Goal: Find contact information: Find contact information

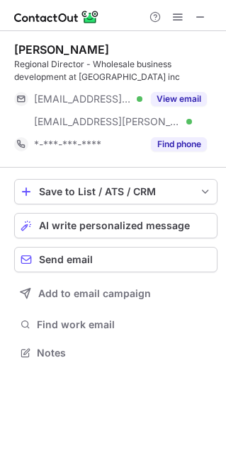
scroll to position [343, 226]
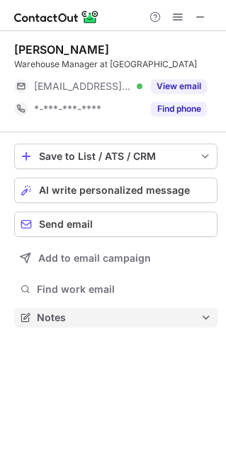
scroll to position [7, 7]
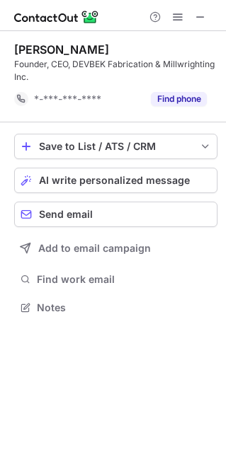
scroll to position [297, 226]
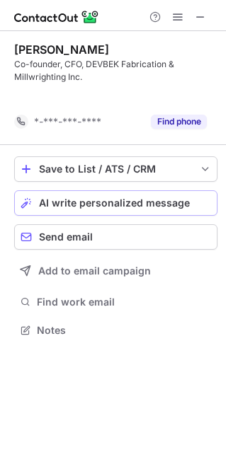
scroll to position [297, 226]
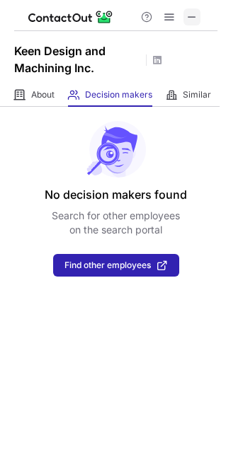
click at [195, 11] on span at bounding box center [191, 16] width 11 height 11
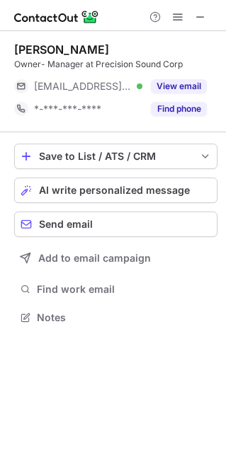
scroll to position [7, 7]
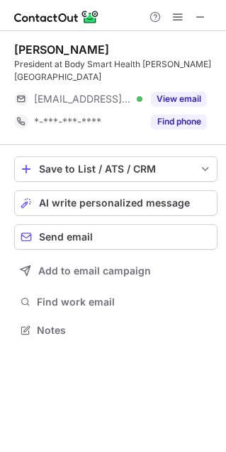
scroll to position [7, 7]
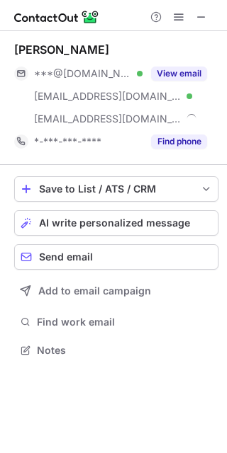
scroll to position [340, 227]
click at [46, 53] on div "Gary Barnes" at bounding box center [61, 49] width 95 height 14
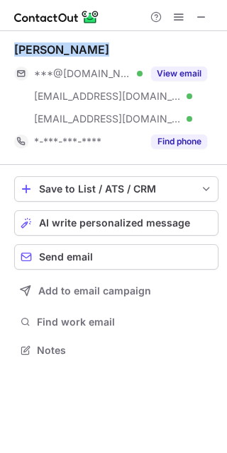
click at [46, 53] on div "Gary Barnes" at bounding box center [61, 49] width 95 height 14
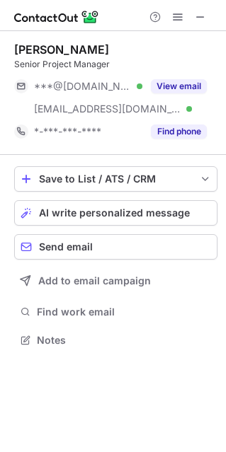
scroll to position [330, 226]
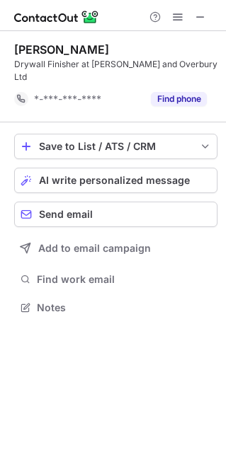
scroll to position [285, 226]
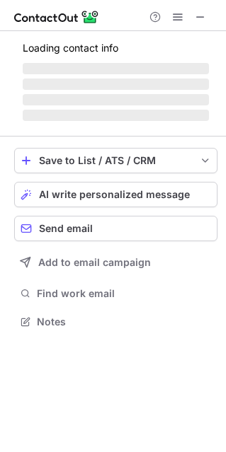
scroll to position [7, 7]
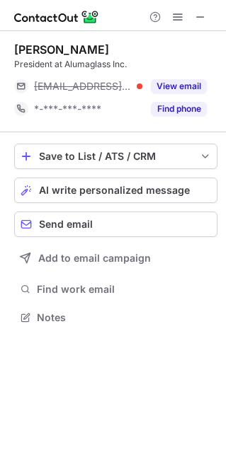
click at [206, 19] on span at bounding box center [200, 16] width 11 height 11
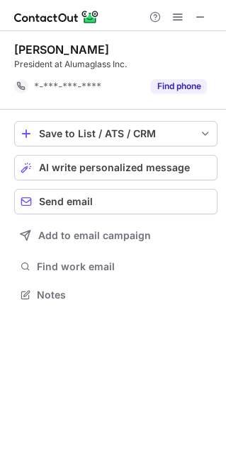
scroll to position [285, 226]
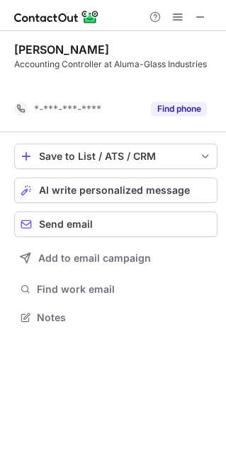
scroll to position [285, 226]
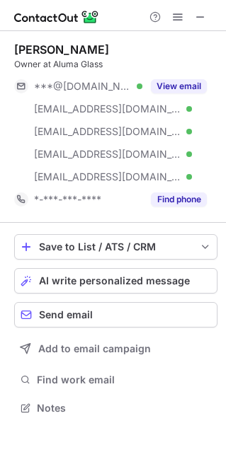
scroll to position [398, 226]
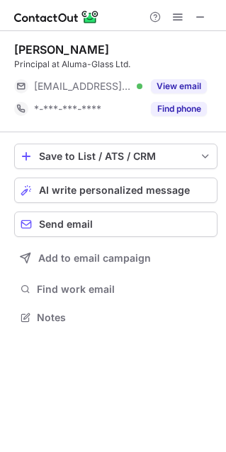
scroll to position [7, 7]
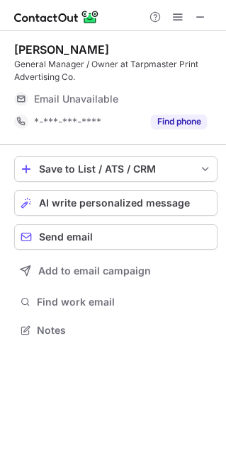
scroll to position [320, 226]
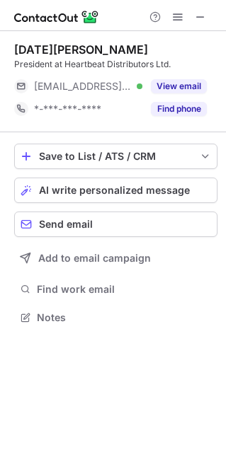
scroll to position [307, 226]
click at [18, 48] on div "[DATE][PERSON_NAME]" at bounding box center [81, 49] width 134 height 14
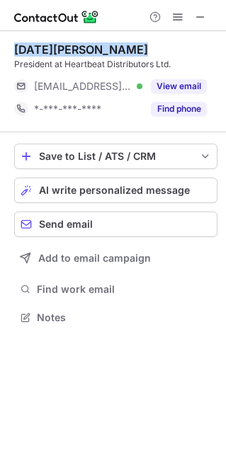
click at [18, 48] on div "[DATE][PERSON_NAME]" at bounding box center [81, 49] width 134 height 14
copy div "[DATE][PERSON_NAME]"
click at [204, 23] on span at bounding box center [200, 16] width 11 height 11
